Goal: Communication & Community: Answer question/provide support

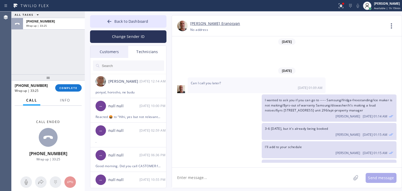
scroll to position [53, 0]
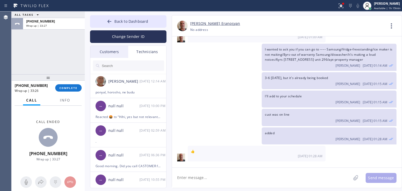
click at [115, 48] on div "Customers" at bounding box center [109, 52] width 38 height 12
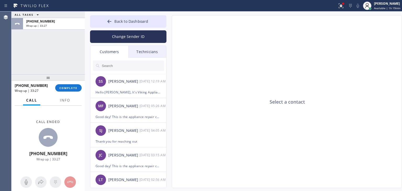
click at [120, 59] on div at bounding box center [128, 66] width 76 height 16
click at [120, 67] on input "text" at bounding box center [132, 65] width 63 height 10
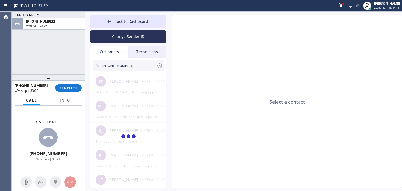
click at [143, 65] on input "[PHONE_NUMBER]" at bounding box center [128, 65] width 55 height 10
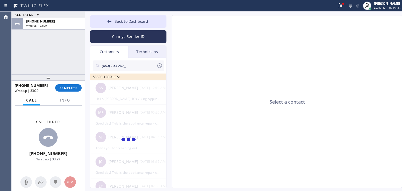
click at [143, 65] on input "(650) 793-262_" at bounding box center [128, 65] width 55 height 10
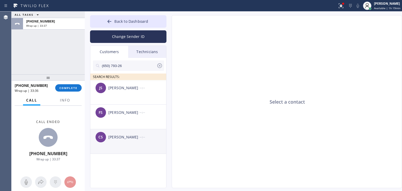
type input "(650) 793-26"
click at [141, 134] on div "CS [PERSON_NAME] --:--" at bounding box center [128, 137] width 76 height 16
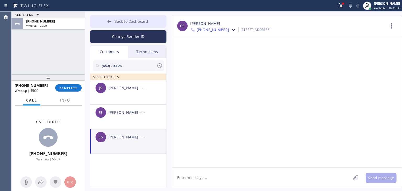
click at [155, 21] on button "Back to Dashboard" at bounding box center [128, 21] width 76 height 13
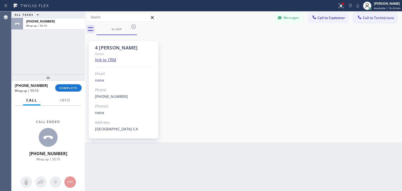
drag, startPoint x: 363, startPoint y: 10, endPoint x: 364, endPoint y: 17, distance: 6.5
click at [364, 17] on div "Status report Issues detected These issues could affect your workflow. Please c…" at bounding box center [201, 95] width 402 height 191
click at [364, 17] on span "Call to Technicians" at bounding box center [378, 17] width 31 height 5
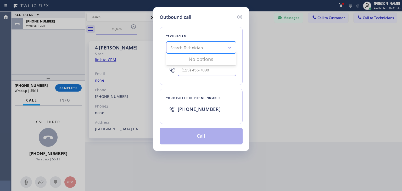
click at [218, 49] on div "Search Technician" at bounding box center [196, 47] width 57 height 9
type input "oleks"
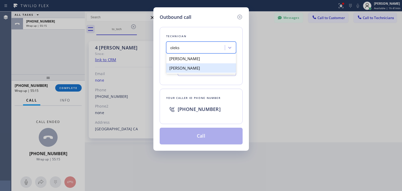
click at [215, 70] on div "[PERSON_NAME]" at bounding box center [201, 67] width 70 height 9
type input "[PHONE_NUMBER]"
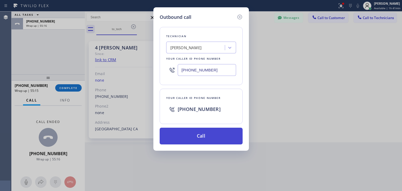
click at [205, 128] on button "Call" at bounding box center [201, 136] width 83 height 17
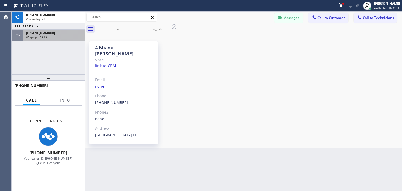
click at [72, 40] on div "[PHONE_NUMBER] Connecting call… ALL TASKS ALL TASKS ACTIVE TASKS TASKS IN WRAP …" at bounding box center [48, 43] width 73 height 63
click at [72, 40] on div "[PHONE_NUMBER] Wrap up | 55:19" at bounding box center [53, 36] width 60 height 12
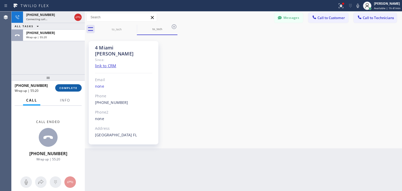
click at [69, 85] on button "COMPLETE" at bounding box center [68, 87] width 26 height 7
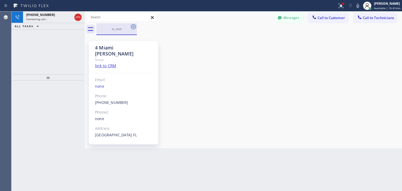
click at [132, 25] on icon at bounding box center [133, 26] width 5 height 5
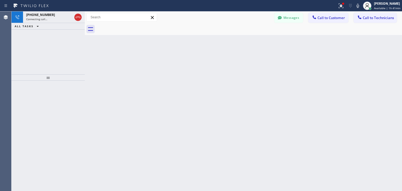
click at [132, 25] on div at bounding box center [249, 29] width 306 height 12
click at [155, 17] on icon at bounding box center [152, 17] width 6 height 6
click at [258, 78] on div "Back to Dashboard Change Sender ID Customers Technicians (650) 793-26 SEARCH RE…" at bounding box center [243, 102] width 317 height 180
click at [78, 18] on div "ALL TASKS ALL TASKS ACTIVE TASKS TASKS IN WRAP UP [PHONE_NUMBER] Wrap up | 00:00" at bounding box center [48, 21] width 73 height 18
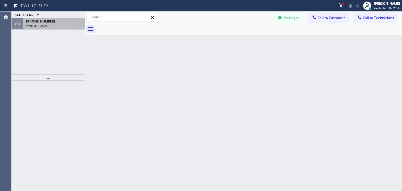
drag, startPoint x: 78, startPoint y: 18, endPoint x: 77, endPoint y: 21, distance: 3.6
click at [77, 21] on div "ALL TASKS ALL TASKS ACTIVE TASKS TASKS IN WRAP UP [PHONE_NUMBER] Wrap up | 00:00" at bounding box center [48, 21] width 73 height 18
click at [77, 21] on div "[PHONE_NUMBER]" at bounding box center [53, 21] width 55 height 4
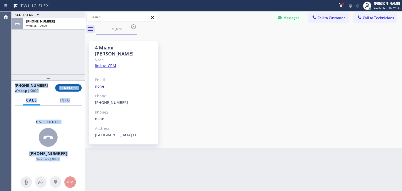
click at [75, 88] on span "COMPLETE" at bounding box center [68, 88] width 18 height 4
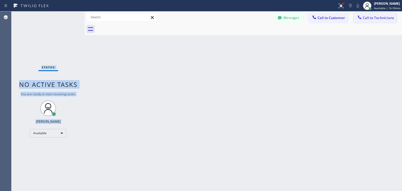
click at [393, 18] on span "Call to Technicians" at bounding box center [378, 17] width 31 height 5
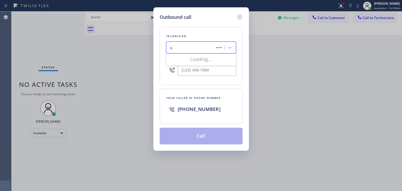
click at [209, 45] on div "s s" at bounding box center [191, 47] width 47 height 9
type input "[PERSON_NAME]"
click at [206, 56] on div "[PERSON_NAME]" at bounding box center [201, 58] width 70 height 9
type input "[PHONE_NUMBER]"
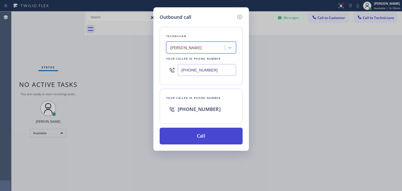
click at [210, 129] on button "Call" at bounding box center [201, 136] width 83 height 17
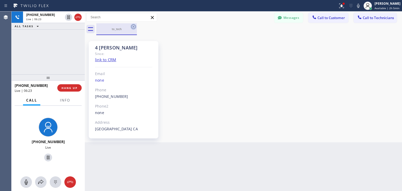
click at [131, 28] on icon at bounding box center [133, 27] width 6 height 6
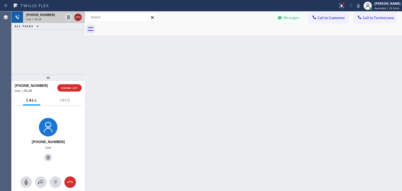
click at [80, 18] on icon at bounding box center [78, 17] width 6 height 6
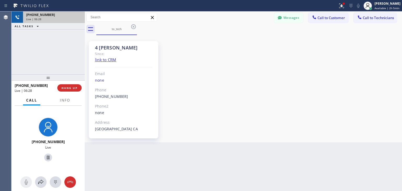
click at [80, 18] on div "Live | 06:28" at bounding box center [53, 19] width 55 height 4
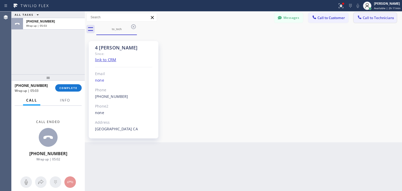
click at [375, 14] on button "Call to Technicians" at bounding box center [375, 18] width 43 height 10
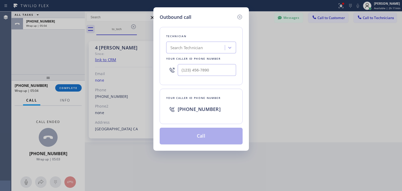
drag, startPoint x: 193, startPoint y: 54, endPoint x: 203, endPoint y: 48, distance: 11.6
click at [203, 48] on div "Technician Search Technician Your caller id phone number" at bounding box center [201, 56] width 83 height 58
click at [203, 48] on div "Search Technician" at bounding box center [186, 48] width 32 height 6
type input "[PERSON_NAME]"
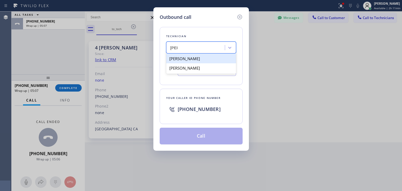
click at [202, 58] on div "[PERSON_NAME]" at bounding box center [201, 58] width 70 height 9
type input "[PHONE_NUMBER]"
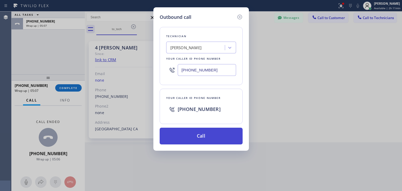
click at [199, 133] on button "Call" at bounding box center [201, 136] width 83 height 17
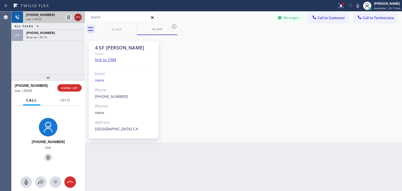
click at [77, 18] on icon at bounding box center [78, 17] width 6 height 6
drag, startPoint x: 77, startPoint y: 18, endPoint x: 68, endPoint y: 44, distance: 27.4
click at [68, 44] on div "[PHONE_NUMBER] Live | 00:04 ALL TASKS ALL TASKS ACTIVE TASKS TASKS IN WRAP UP […" at bounding box center [48, 43] width 73 height 63
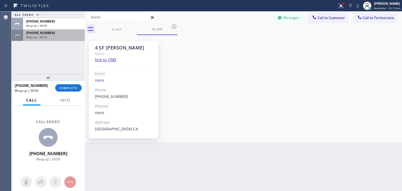
click at [71, 39] on div "[PHONE_NUMBER] Wrap up | 05:19" at bounding box center [53, 36] width 60 height 12
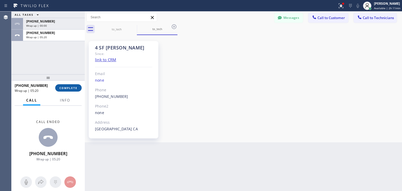
drag, startPoint x: 72, startPoint y: 92, endPoint x: 74, endPoint y: 89, distance: 2.8
click at [74, 89] on div "[PHONE_NUMBER] Wrap up | 05:20 COMPLETE" at bounding box center [48, 88] width 67 height 14
click at [74, 89] on span "COMPLETE" at bounding box center [68, 88] width 18 height 4
click at [300, 182] on div "ALL TASKS ALL TASKS ACTIVE TASKS TASKS IN WRAP UP [PHONE_NUMBER] Wrap up | 00:0…" at bounding box center [207, 102] width 390 height 180
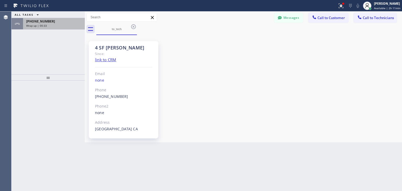
click at [65, 21] on div "[PHONE_NUMBER]" at bounding box center [53, 21] width 55 height 4
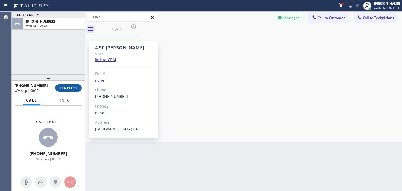
click at [65, 89] on span "COMPLETE" at bounding box center [68, 88] width 18 height 4
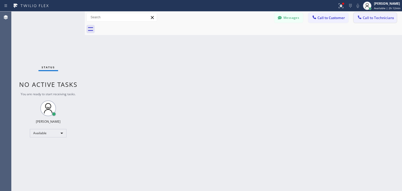
click at [361, 14] on div "Status report Issues detected These issues could affect your workflow. Please c…" at bounding box center [201, 95] width 402 height 191
click at [361, 14] on button "Call to Technicians" at bounding box center [375, 18] width 43 height 10
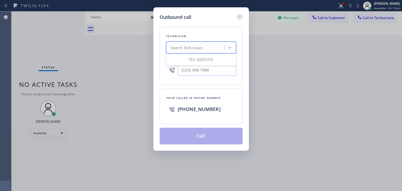
click at [206, 50] on div "Search Technician" at bounding box center [196, 47] width 57 height 9
type input "t"
type input "nizam"
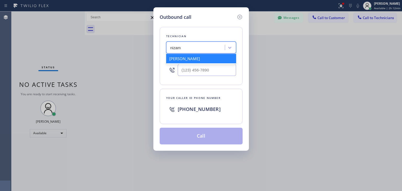
click at [198, 60] on div "[PERSON_NAME]" at bounding box center [201, 58] width 70 height 9
type input "[PHONE_NUMBER]"
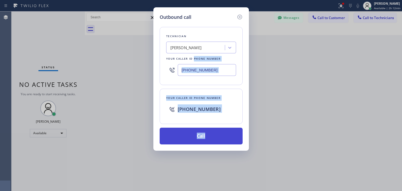
drag, startPoint x: 198, startPoint y: 60, endPoint x: 211, endPoint y: 133, distance: 73.3
click at [211, 133] on div "Technician [PERSON_NAME] Your caller id phone number [PHONE_NUMBER] Your caller…" at bounding box center [201, 83] width 83 height 124
click at [211, 133] on button "Call" at bounding box center [201, 136] width 83 height 17
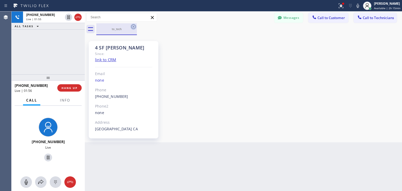
click at [134, 28] on icon at bounding box center [133, 27] width 6 height 6
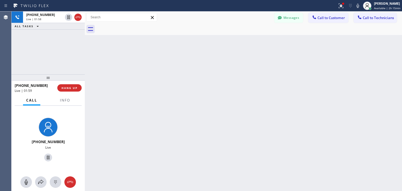
click at [85, 134] on div at bounding box center [85, 102] width 0 height 180
click at [75, 87] on span "HANG UP" at bounding box center [70, 88] width 16 height 4
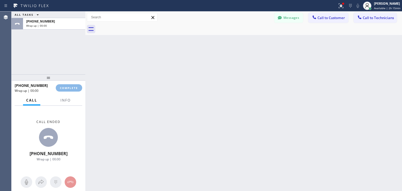
click at [320, 0] on html "Status report Issues detected These issues could affect your workflow. Please c…" at bounding box center [201, 95] width 402 height 191
click at [328, 16] on span "Call to Customer" at bounding box center [330, 17] width 27 height 5
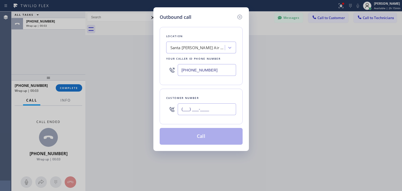
paste input "650) 492-3045"
click at [194, 108] on input "[PHONE_NUMBER]" at bounding box center [207, 109] width 58 height 12
type input "[PHONE_NUMBER]"
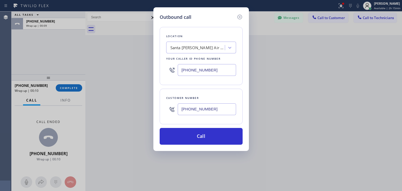
paste input "Elite Sub-Zero Appliance Repair"
type input "Elite Sub-Zero Appliance Repair"
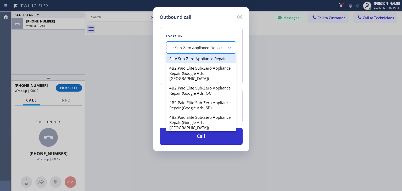
click at [203, 59] on div "Elite Sub-Zero Appliance Repair" at bounding box center [201, 58] width 70 height 9
type input "[PHONE_NUMBER]"
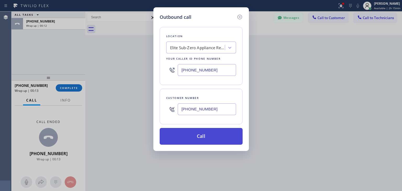
click at [173, 128] on button "Call" at bounding box center [201, 136] width 83 height 17
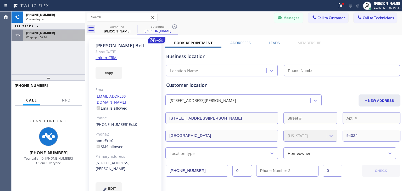
click at [79, 35] on div "Wrap up | 00:14" at bounding box center [54, 37] width 56 height 4
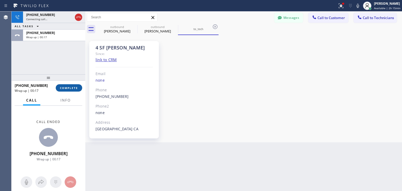
click at [75, 90] on button "COMPLETE" at bounding box center [69, 87] width 26 height 7
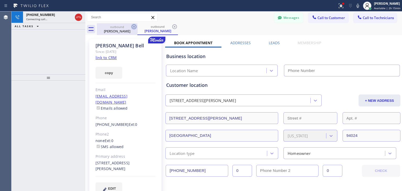
click at [133, 29] on icon at bounding box center [134, 26] width 5 height 5
click at [172, 29] on icon at bounding box center [174, 26] width 5 height 5
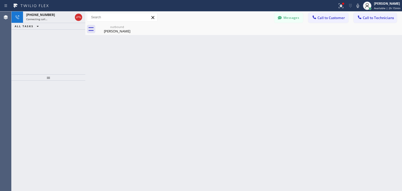
click at [0, 0] on icon at bounding box center [0, 0] width 0 height 0
click at [79, 15] on div "[PHONE_NUMBER]" at bounding box center [54, 15] width 56 height 4
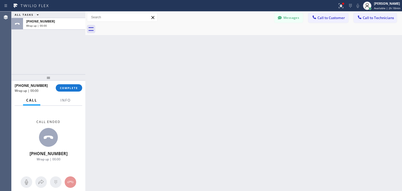
click at [79, 15] on div "ALL TASKS ALL TASKS ACTIVE TASKS TASKS IN WRAP UP [PHONE_NUMBER] Wrap up | 00:00" at bounding box center [49, 21] width 74 height 18
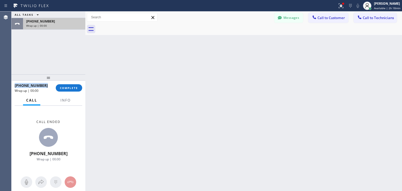
drag, startPoint x: 79, startPoint y: 15, endPoint x: 77, endPoint y: 20, distance: 5.2
click at [77, 20] on div "ALL TASKS ALL TASKS ACTIVE TASKS TASKS IN WRAP UP [PHONE_NUMBER] Wrap up | 00:00" at bounding box center [49, 21] width 74 height 18
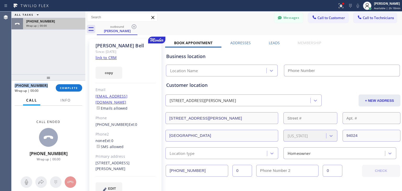
click at [77, 20] on div "[PHONE_NUMBER]" at bounding box center [54, 21] width 56 height 4
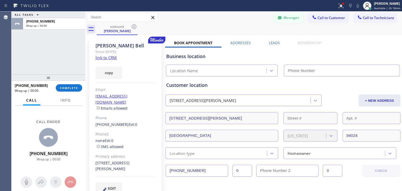
click at [66, 84] on div "[PHONE_NUMBER] Wrap up | 00:00 COMPLETE" at bounding box center [49, 88] width 68 height 14
click at [66, 85] on div "[PHONE_NUMBER] Wrap up | 00:00 COMPLETE" at bounding box center [49, 88] width 68 height 14
click at [66, 85] on button "COMPLETE" at bounding box center [69, 87] width 26 height 7
type input "[PHONE_NUMBER]"
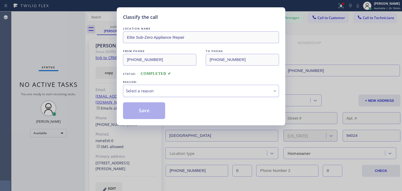
click at [191, 90] on div "Select a reason" at bounding box center [201, 91] width 150 height 6
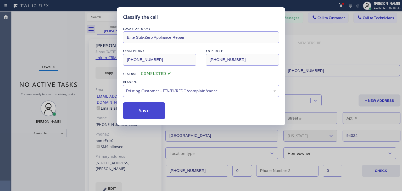
drag, startPoint x: 185, startPoint y: 119, endPoint x: 154, endPoint y: 109, distance: 32.5
click at [154, 109] on button "Save" at bounding box center [144, 110] width 42 height 17
